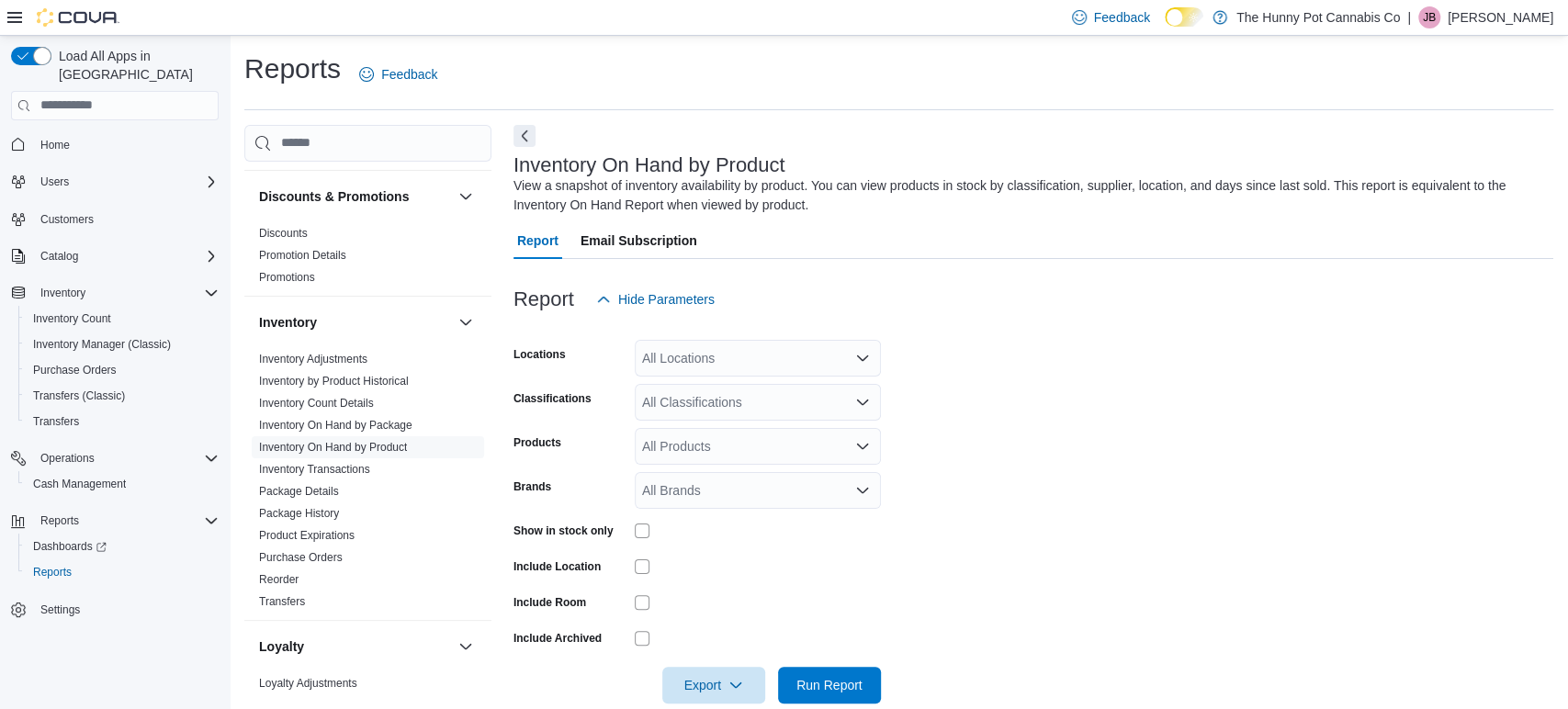
scroll to position [29, 0]
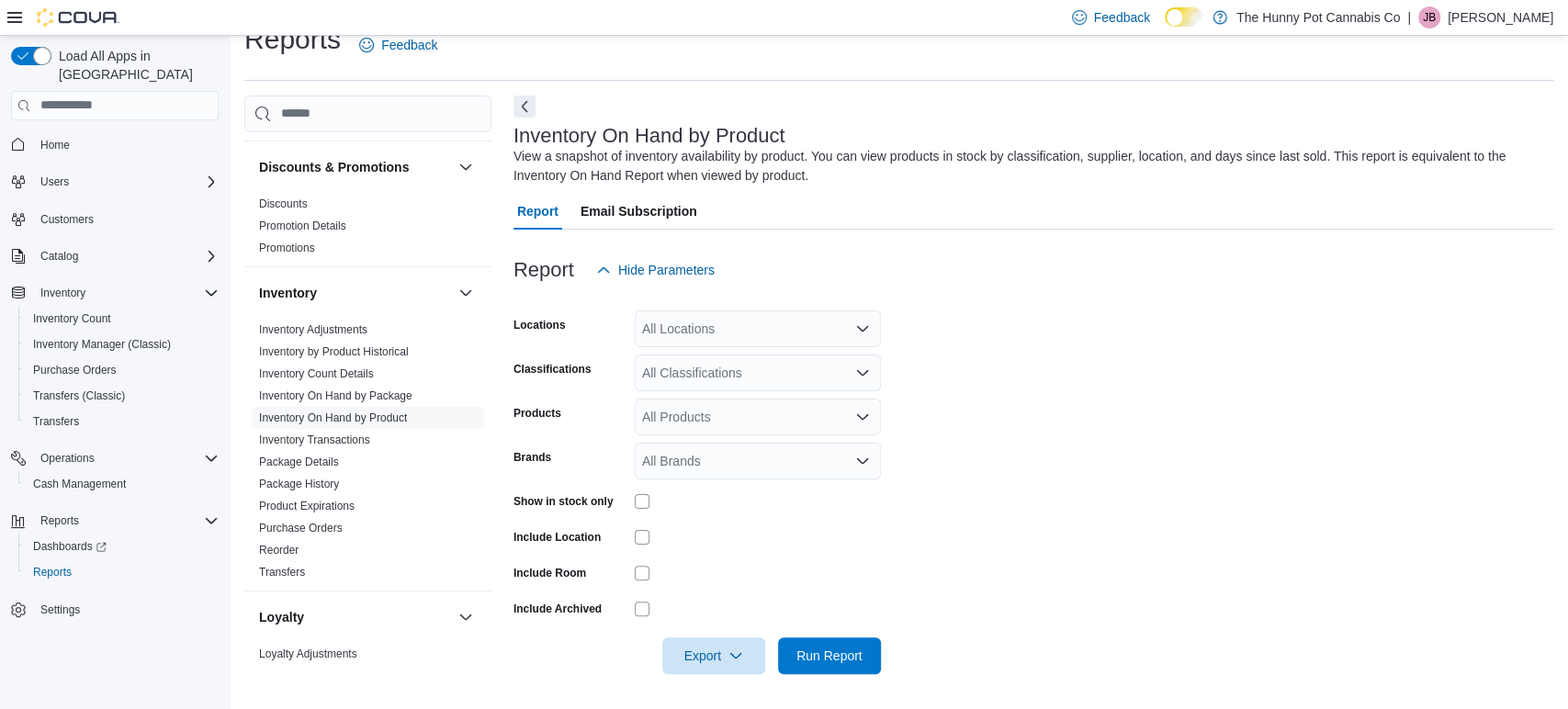
click at [733, 326] on div "All Locations" at bounding box center [757, 328] width 246 height 36
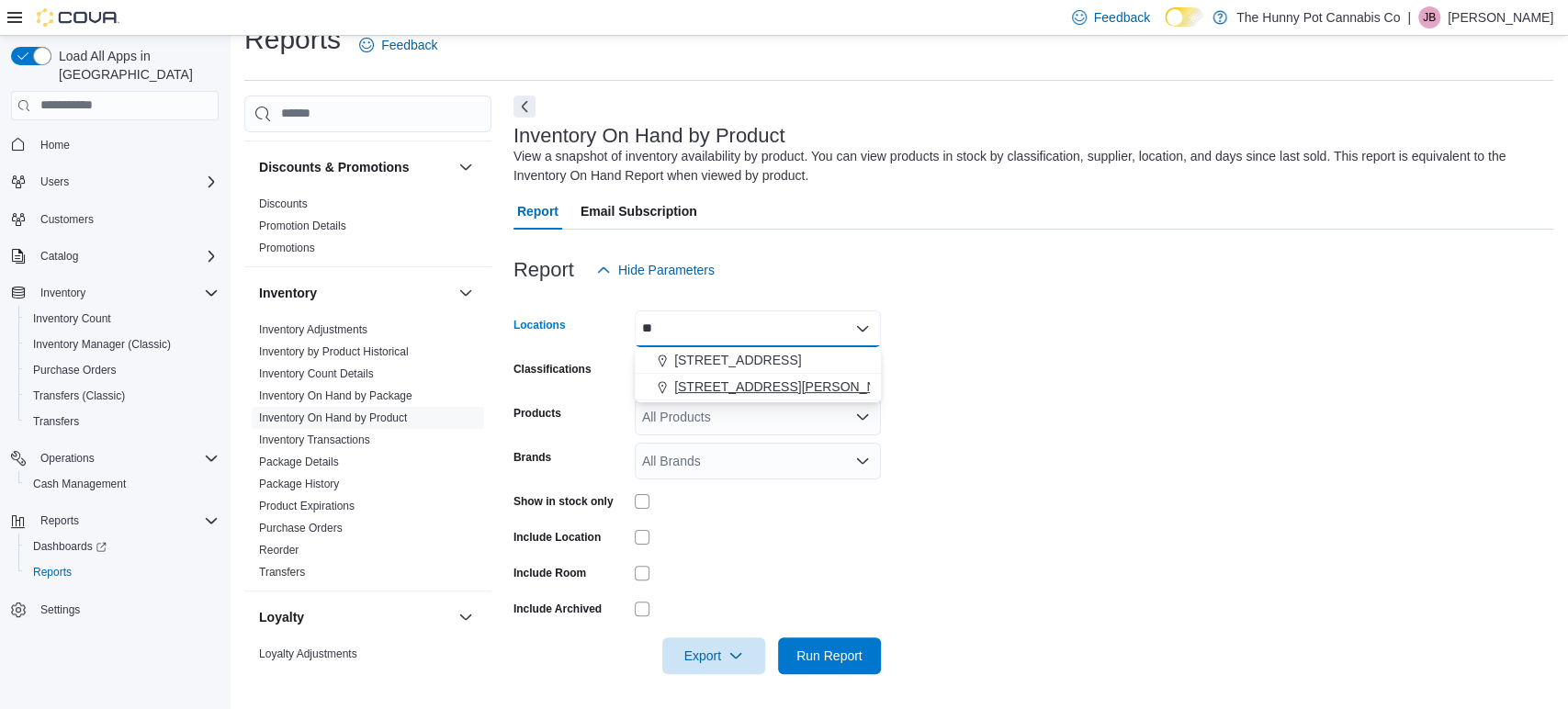
type input "**"
click at [777, 377] on div "[STREET_ADDRESS][PERSON_NAME][PERSON_NAME]" at bounding box center [758, 387] width 224 height 19
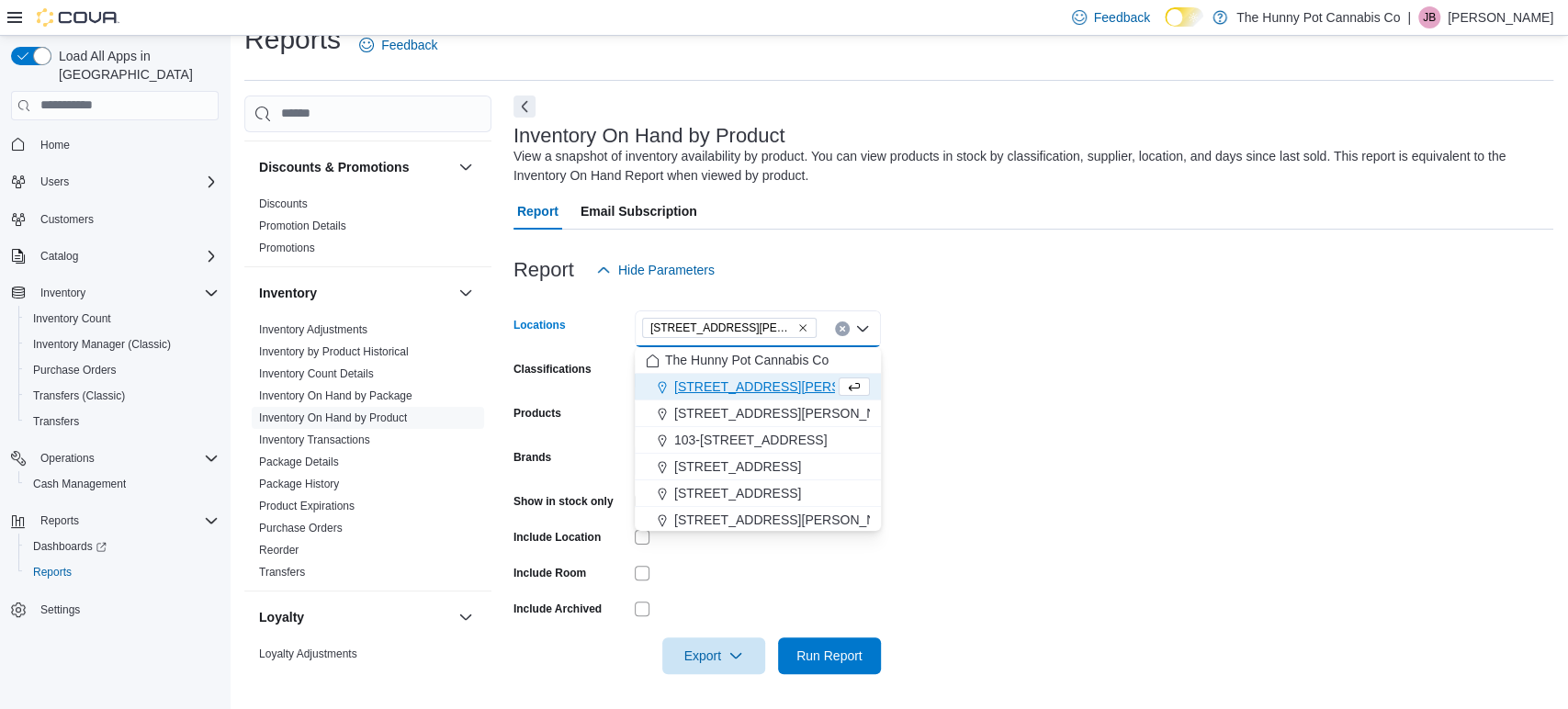
click at [1105, 316] on form "Locations [STREET_ADDRESS][PERSON_NAME][PERSON_NAME][PERSON_NAME] Selected. [ST…" at bounding box center [1033, 481] width 1040 height 386
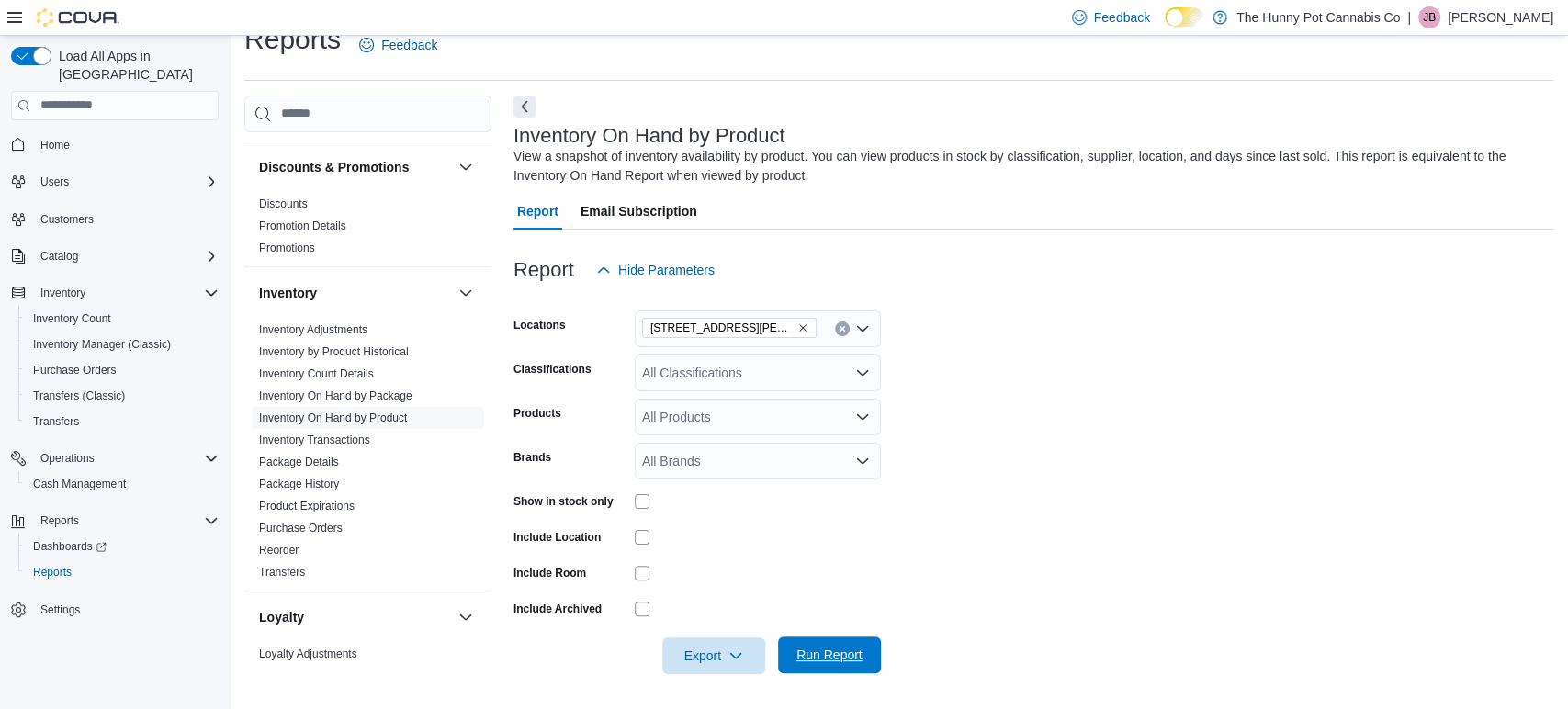
click at [859, 653] on span "Run Report" at bounding box center [829, 655] width 66 height 19
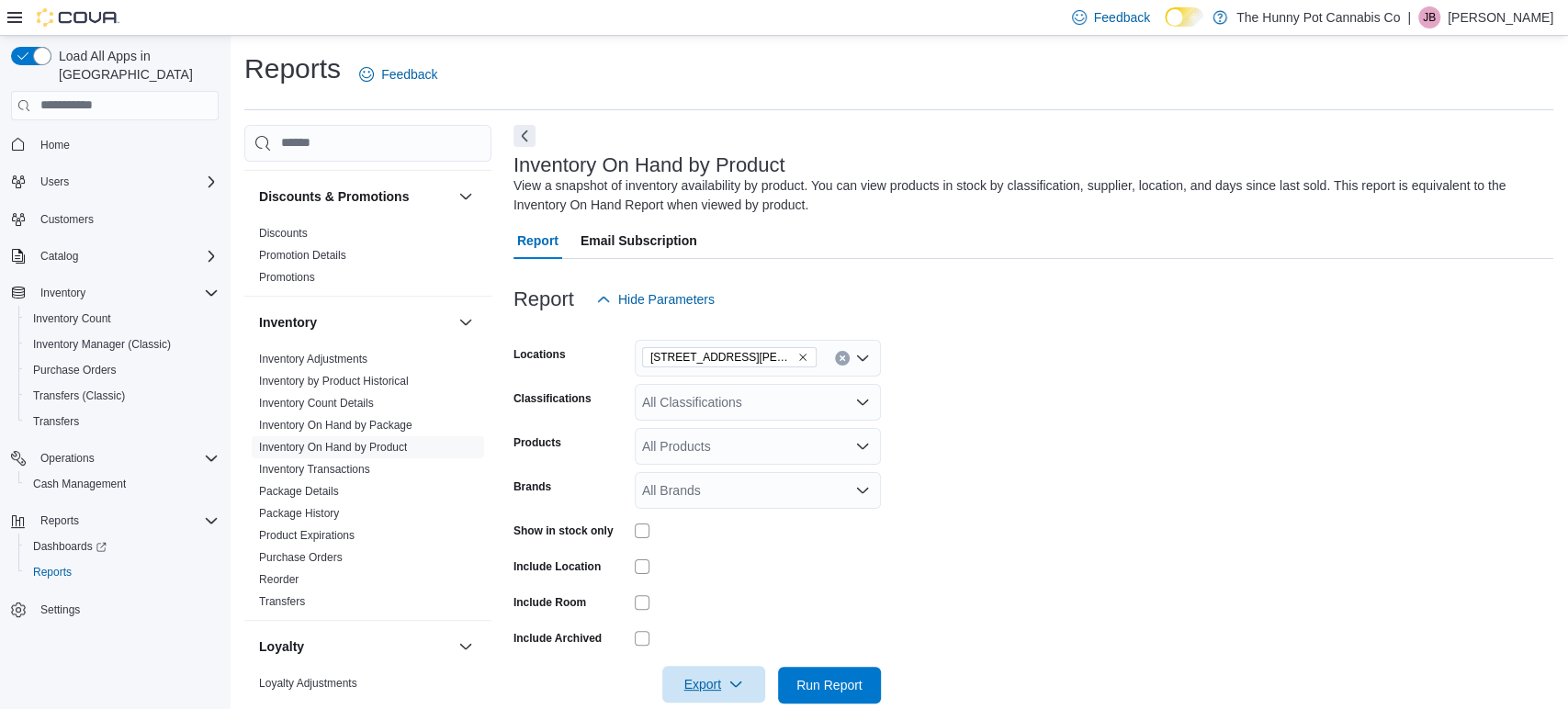
click at [685, 675] on span "Export" at bounding box center [714, 684] width 81 height 36
click at [751, 582] on button "Export to Excel" at bounding box center [717, 574] width 105 height 36
